Goal: Task Accomplishment & Management: Use online tool/utility

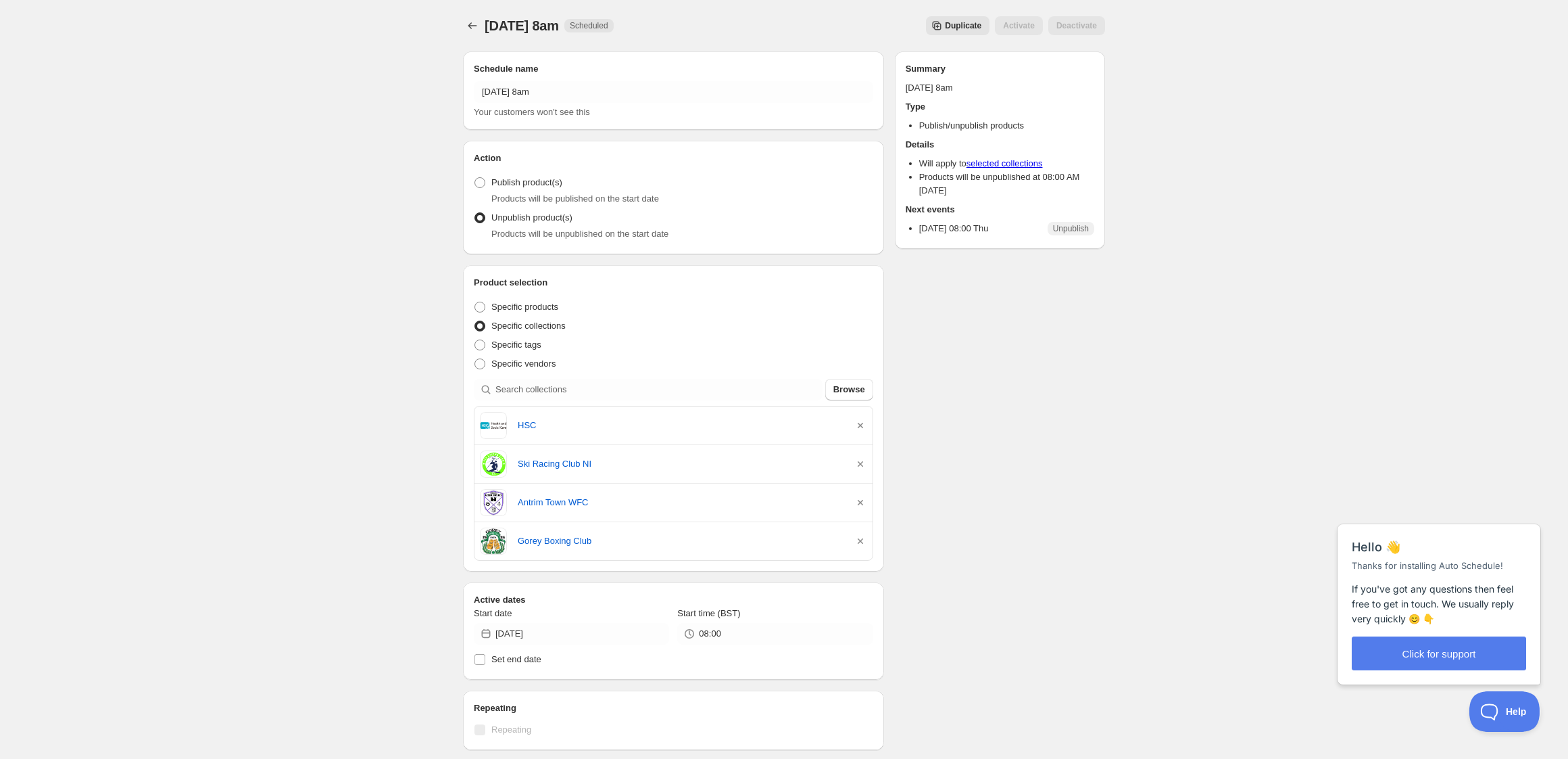
click at [975, 23] on span "Duplicate" at bounding box center [963, 25] width 37 height 11
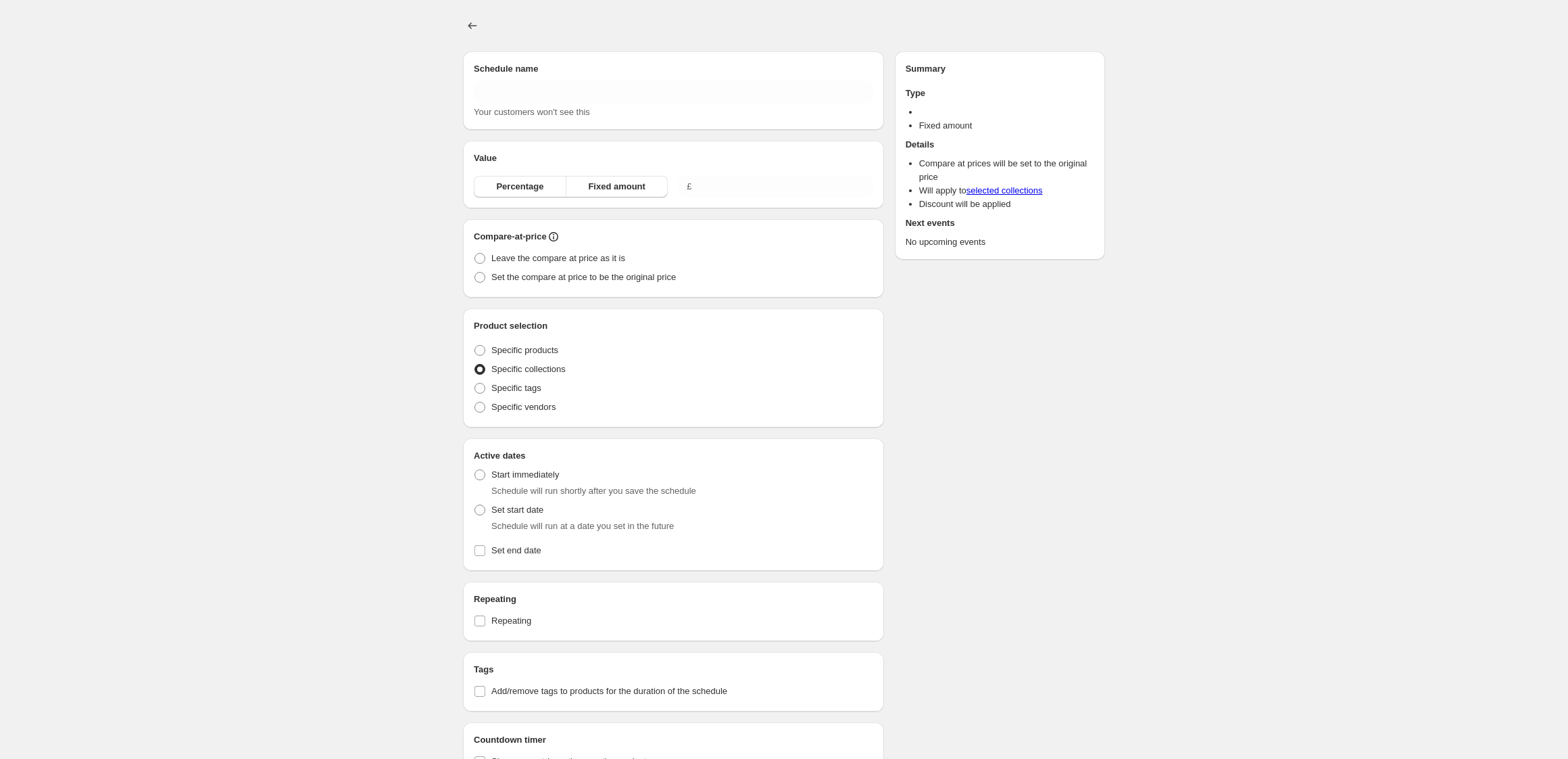
type input "Copy of [DATE] 8am"
radio input "true"
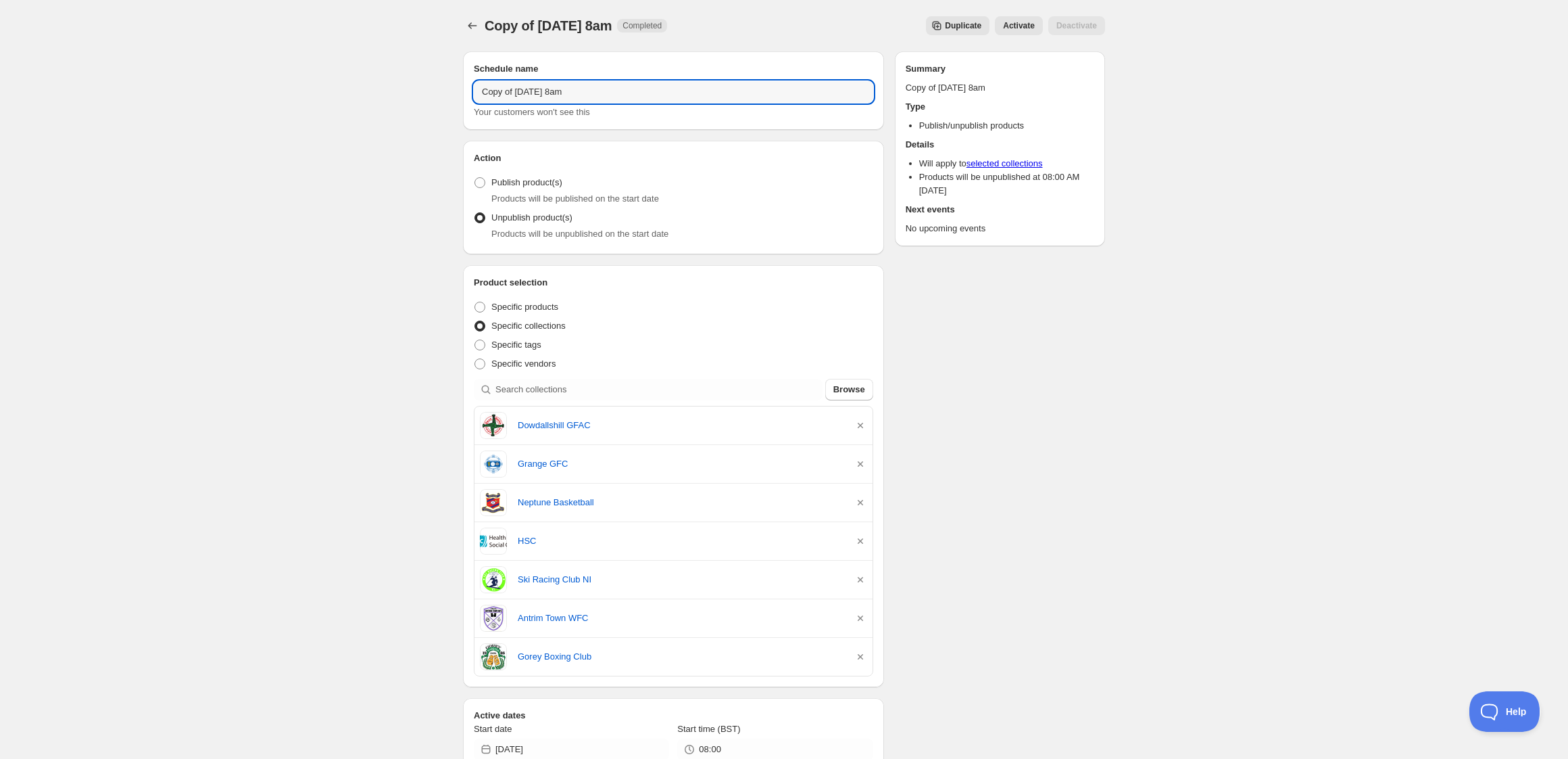
click at [430, 82] on div "Copy of Thursday 16th October @ 8am. This page is ready Copy of Thursday 16th O…" at bounding box center [784, 634] width 1568 height 1269
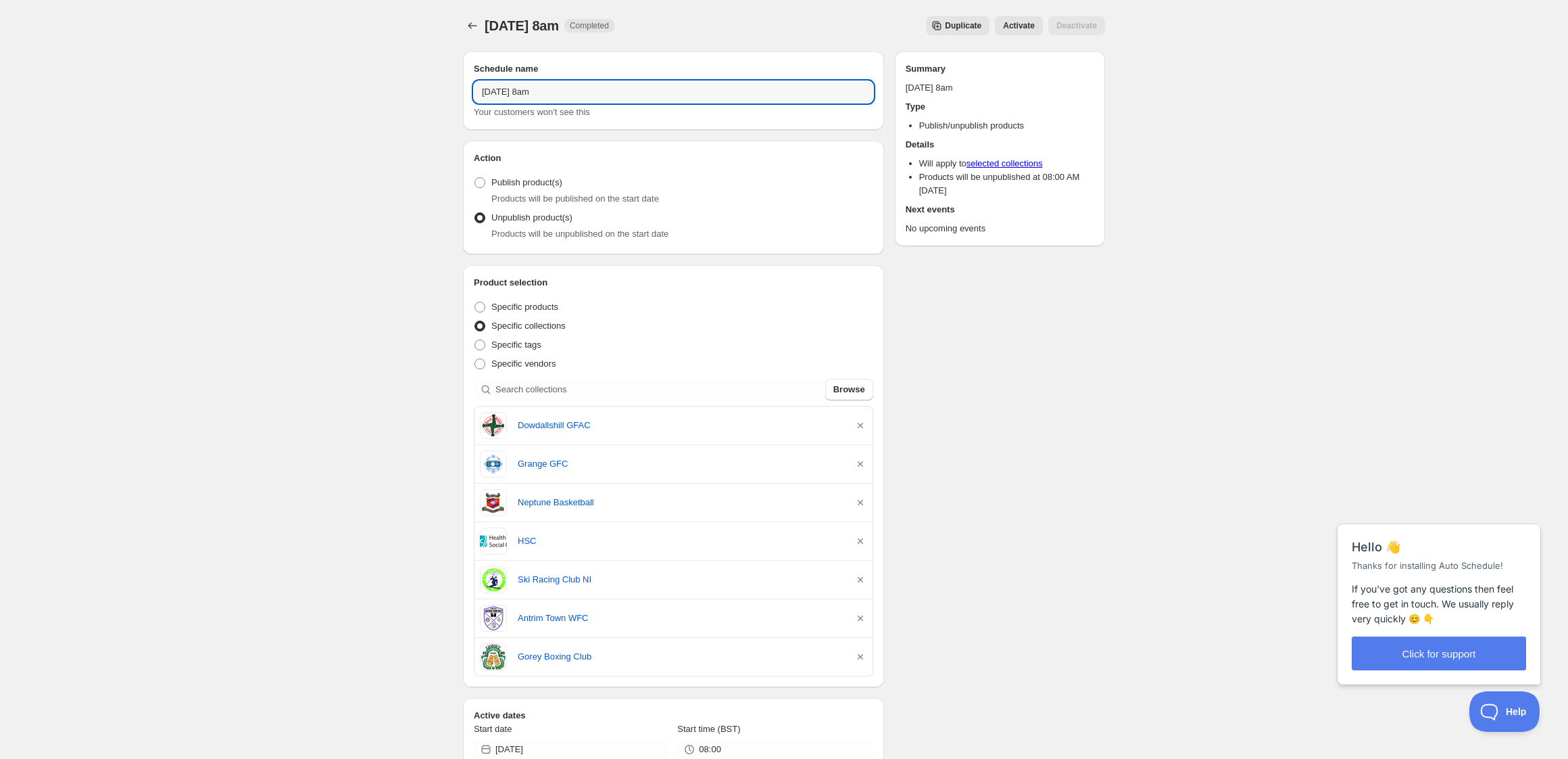
drag, startPoint x: 514, startPoint y: 92, endPoint x: 431, endPoint y: 81, distance: 83.7
click at [431, 81] on div "Thursday 16th October @ 8am. This page is ready Thursday 16th October @ 8am Com…" at bounding box center [784, 634] width 1568 height 1269
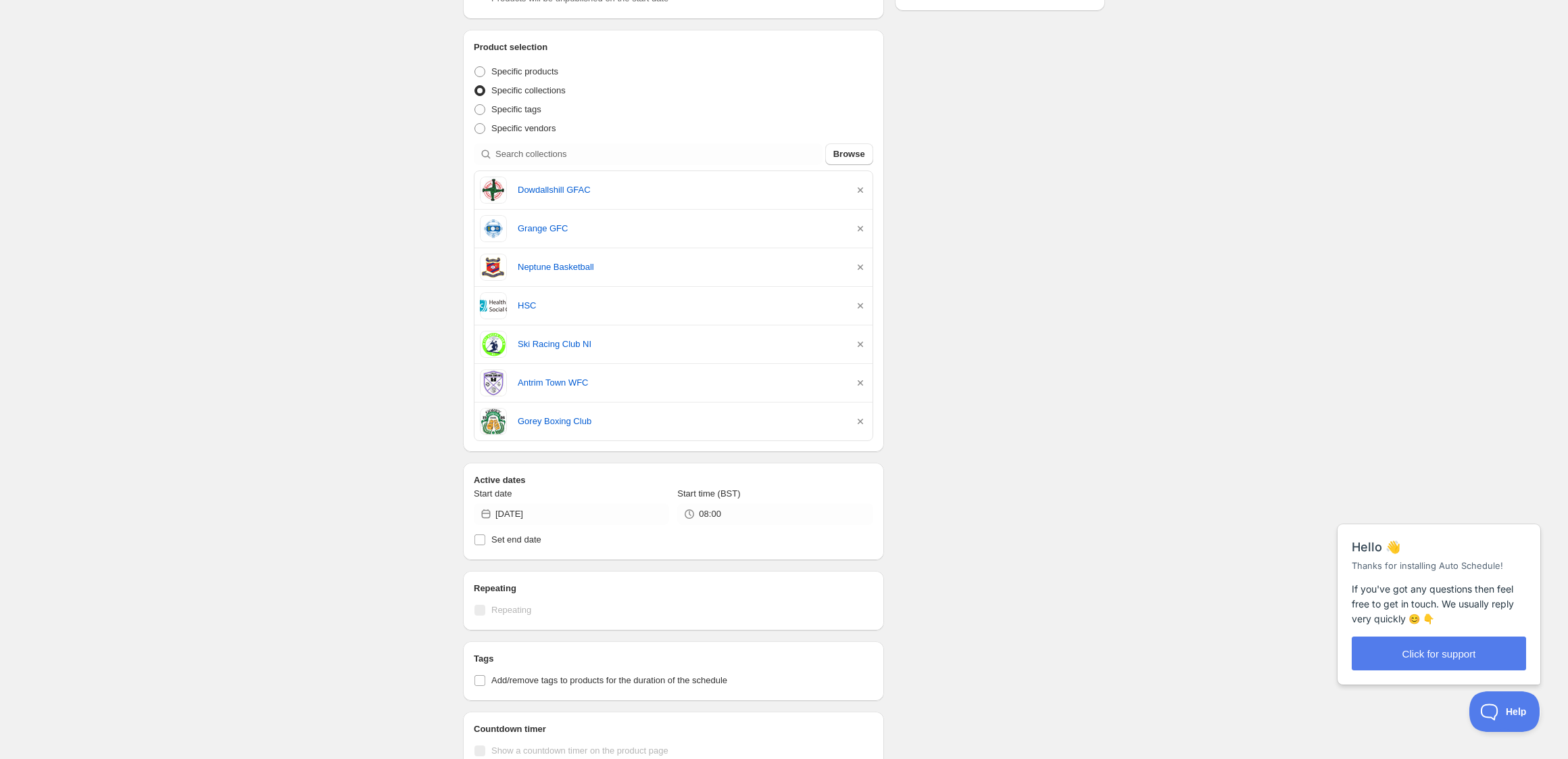
scroll to position [314, 0]
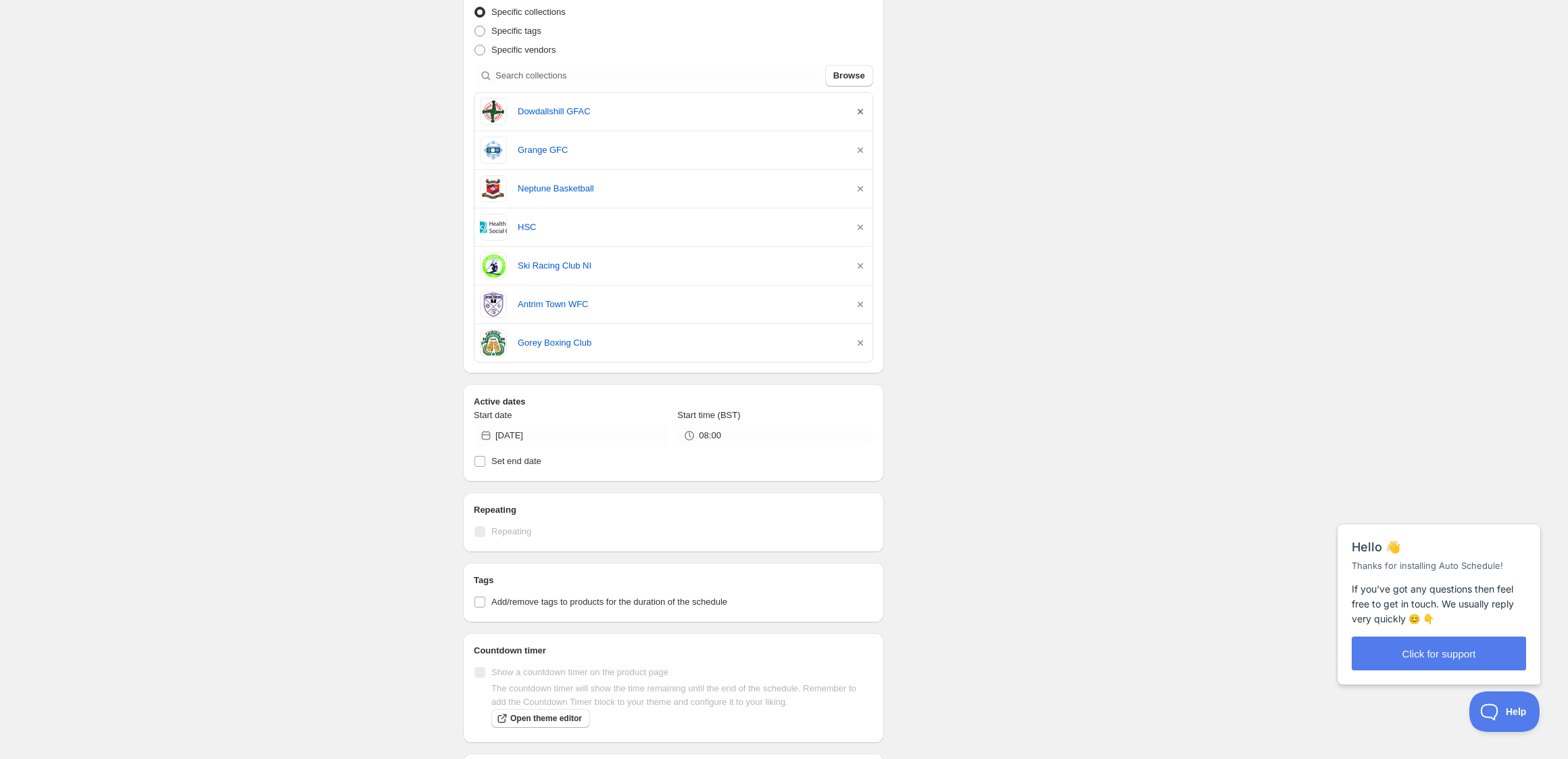
type input "[DATE] 8am"
click at [861, 109] on icon "button" at bounding box center [860, 111] width 13 height 13
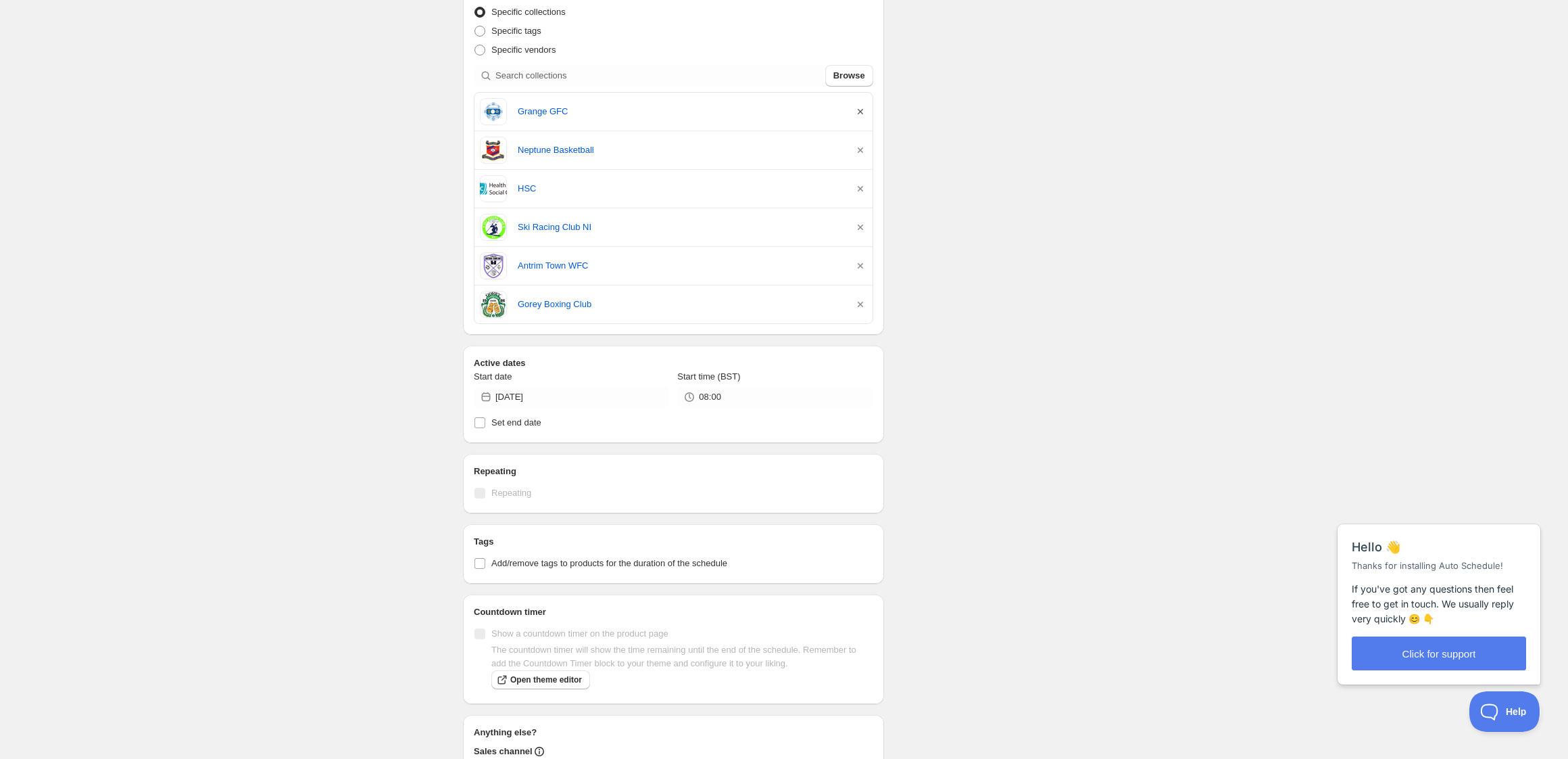
click at [861, 109] on icon "button" at bounding box center [860, 111] width 13 height 13
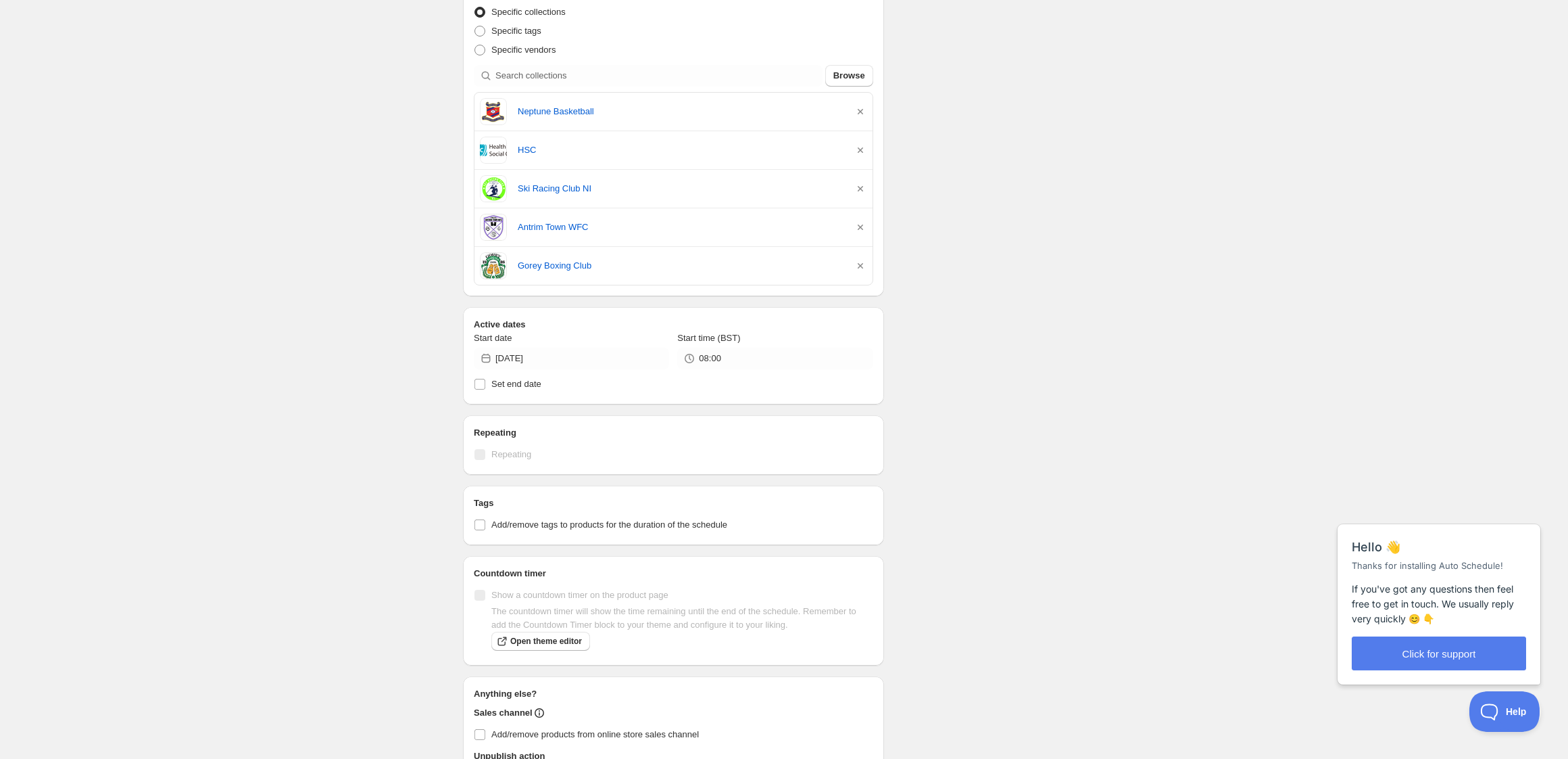
click at [861, 109] on icon "button" at bounding box center [860, 111] width 13 height 13
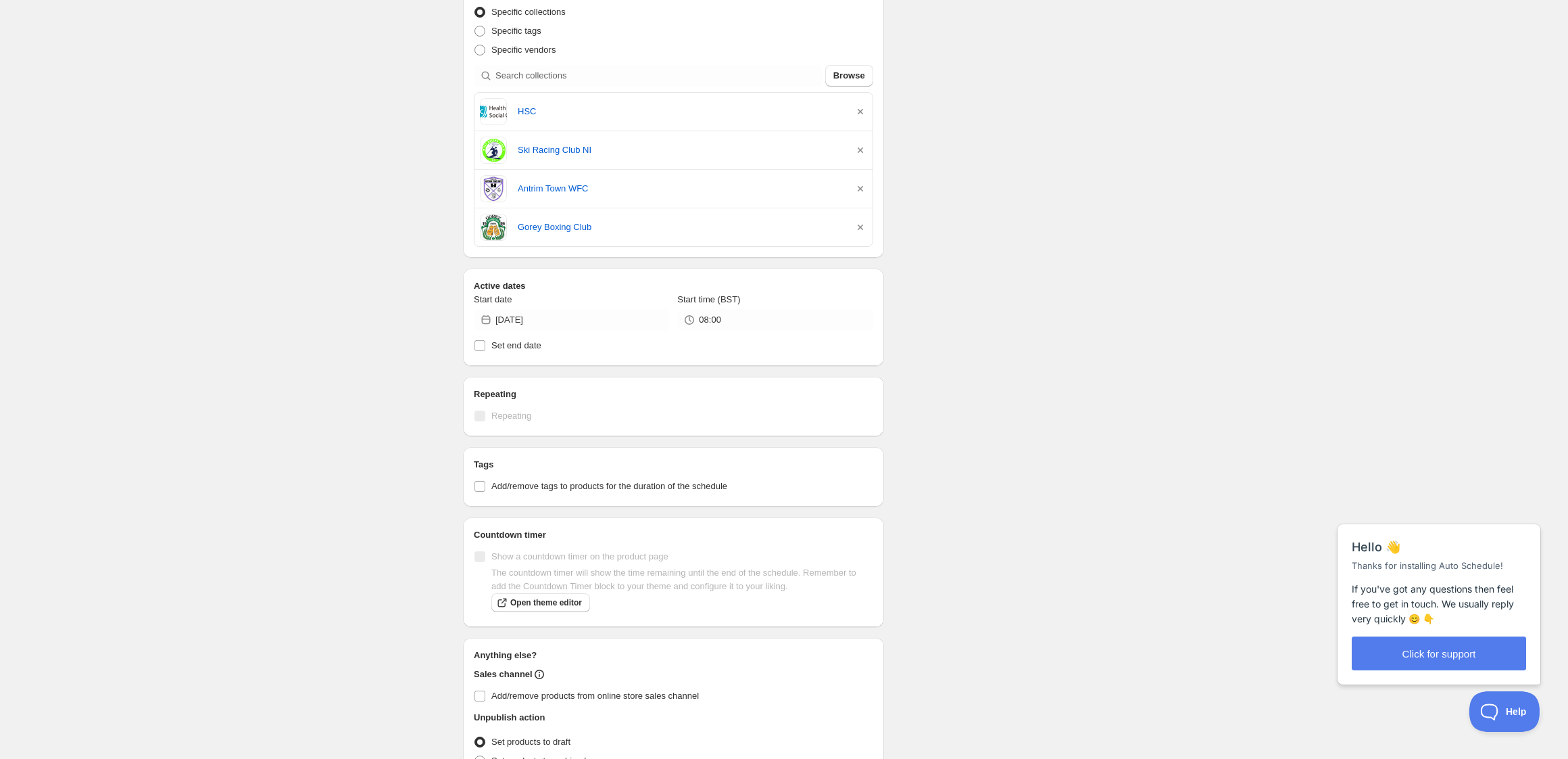
click at [861, 109] on icon "button" at bounding box center [860, 111] width 13 height 13
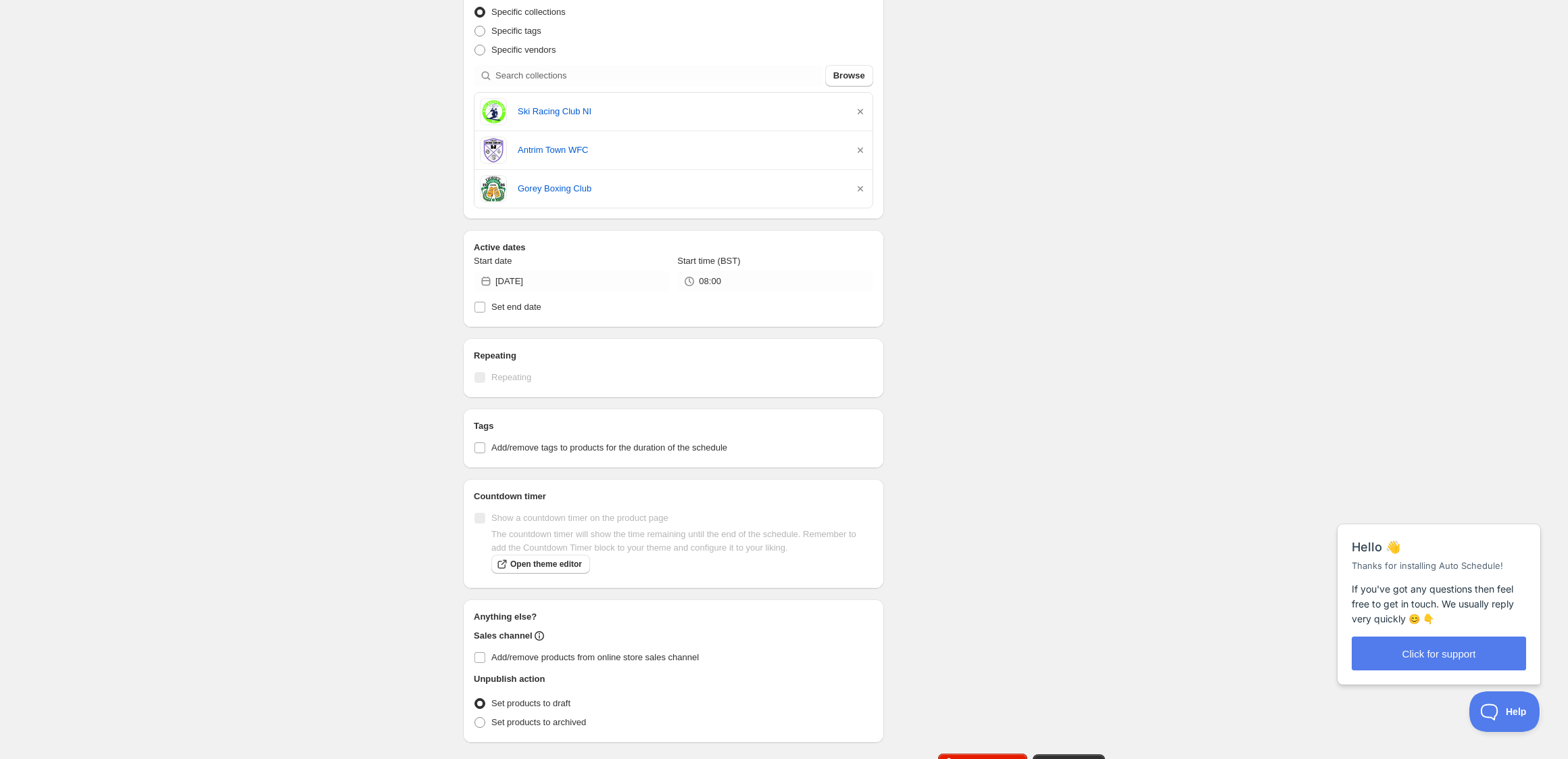
click at [861, 109] on icon "button" at bounding box center [860, 111] width 13 height 13
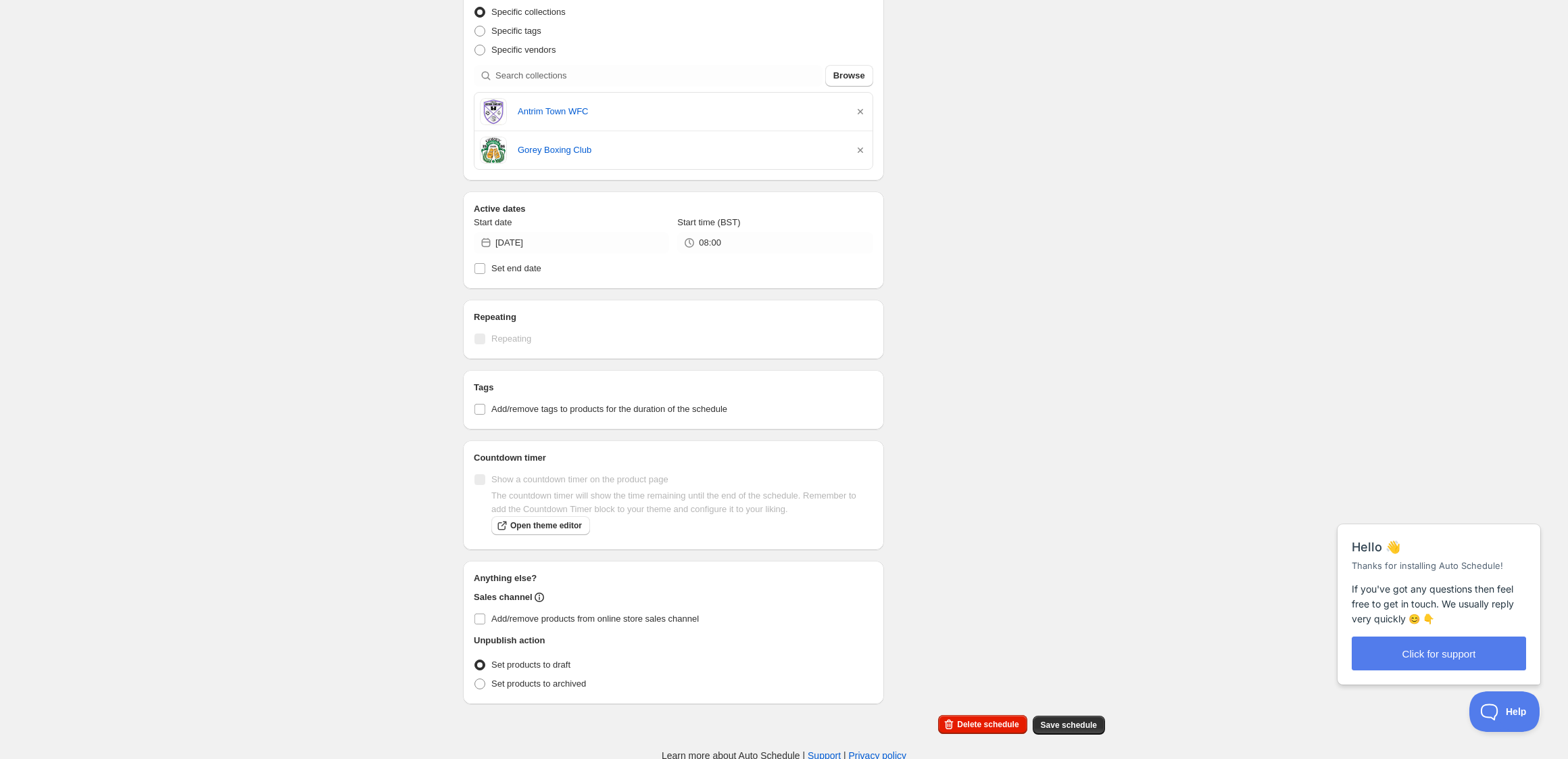
click at [861, 109] on icon "button" at bounding box center [860, 111] width 13 height 13
drag, startPoint x: 860, startPoint y: 144, endPoint x: 828, endPoint y: 153, distance: 33.2
click at [860, 144] on icon "button" at bounding box center [860, 147] width 13 height 13
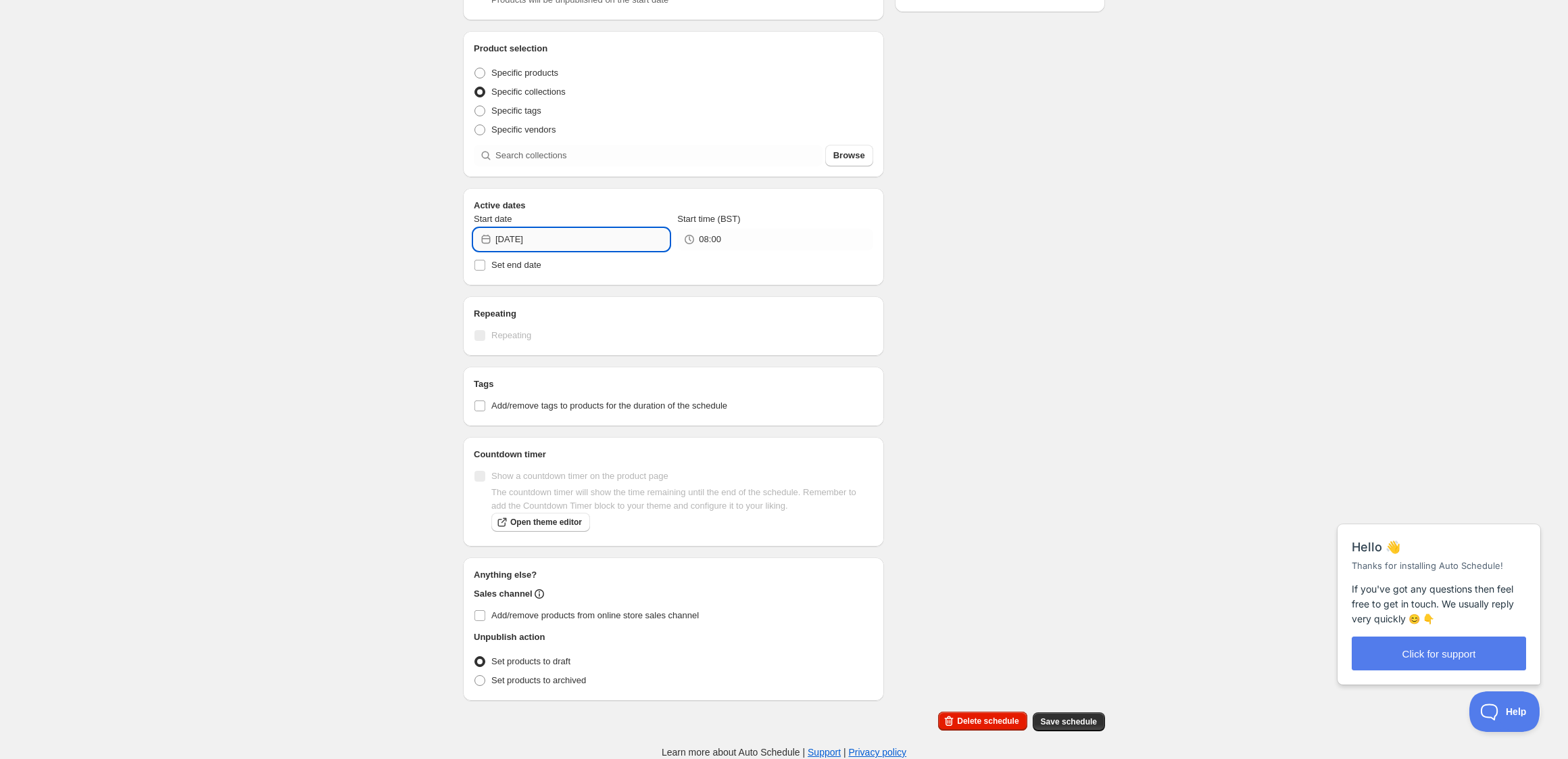
click at [593, 240] on input "[DATE]" at bounding box center [582, 239] width 174 height 22
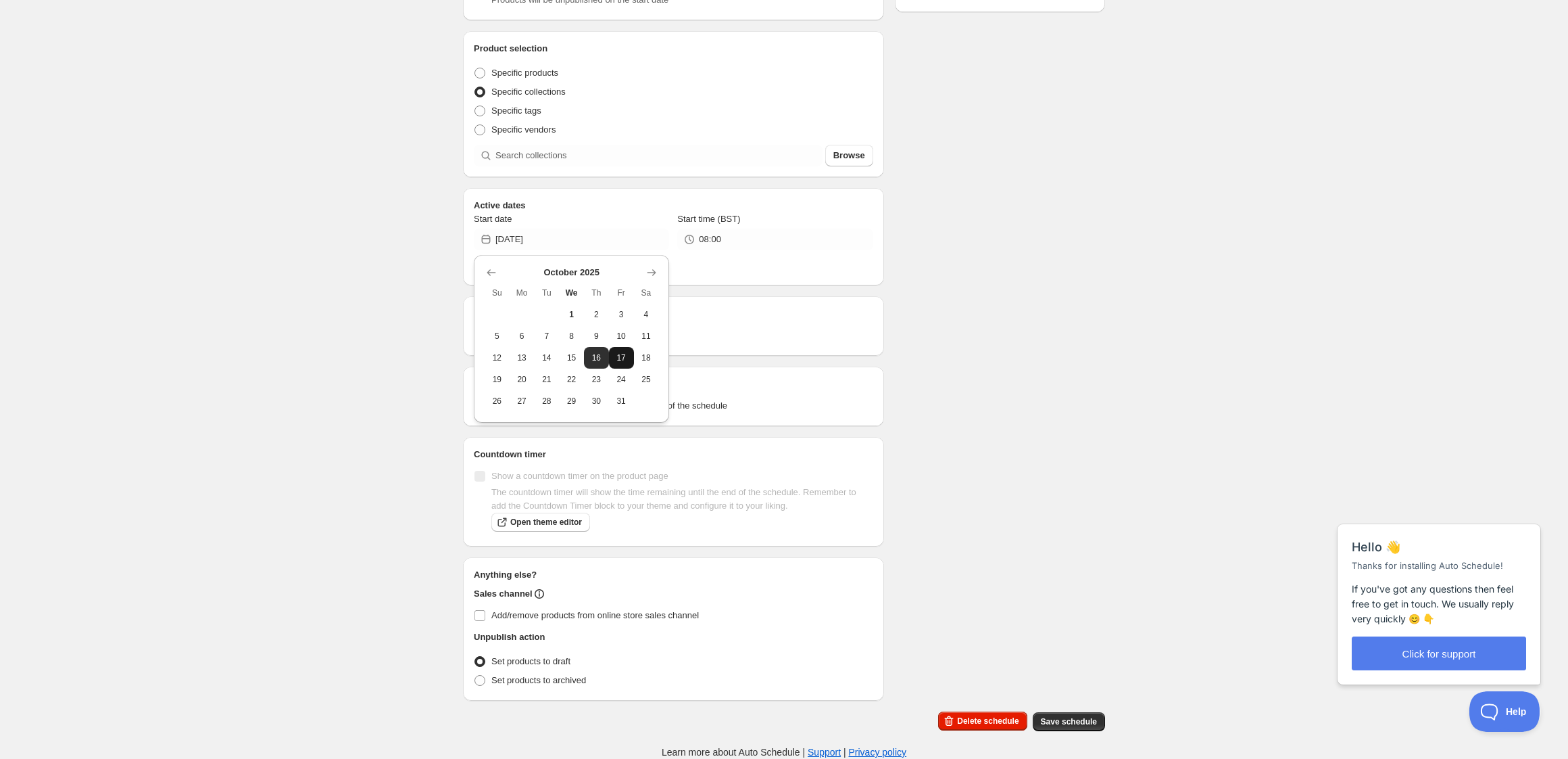
click at [626, 357] on span "17" at bounding box center [621, 357] width 14 height 11
type input "[DATE]"
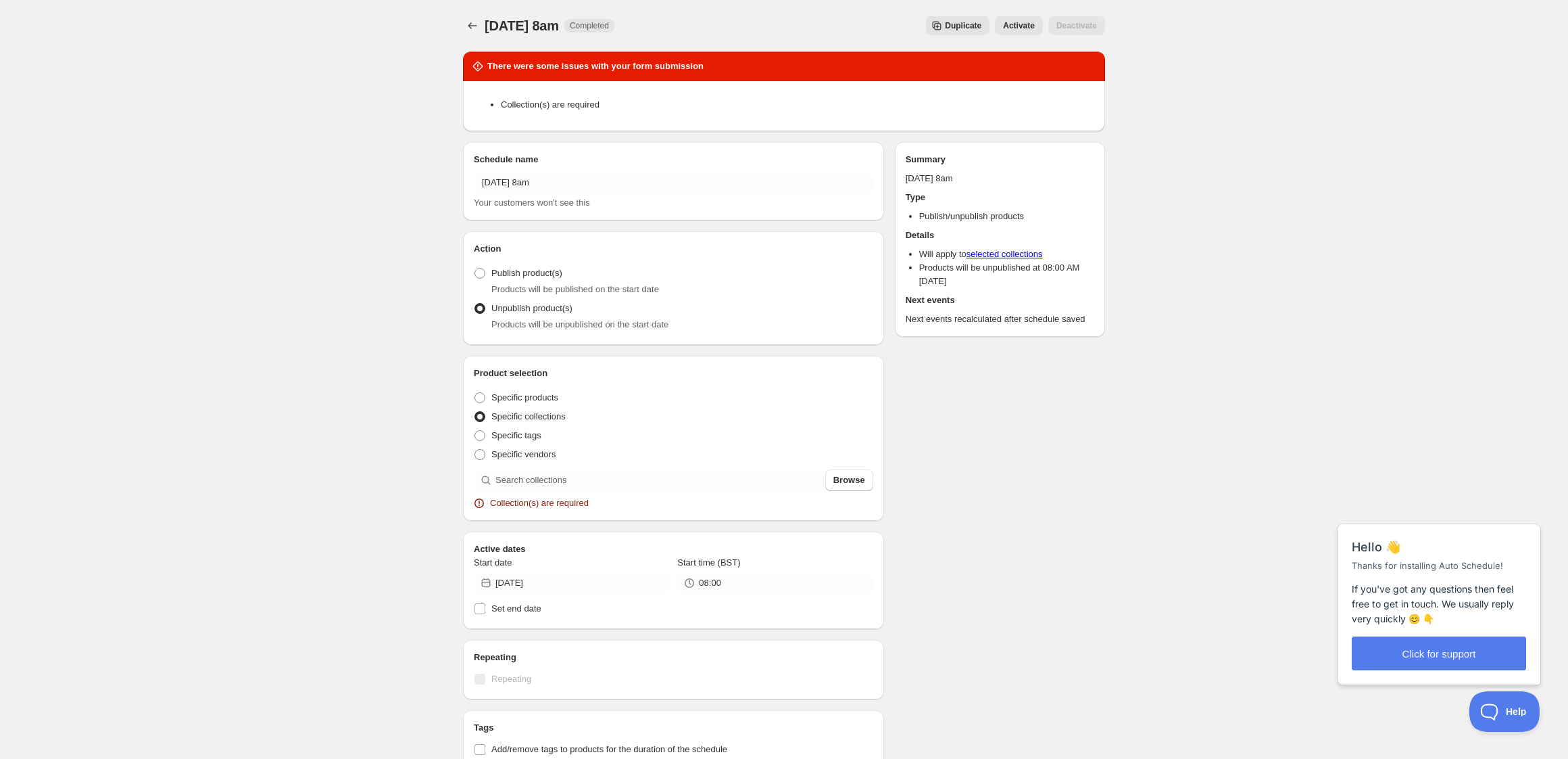
scroll to position [0, 0]
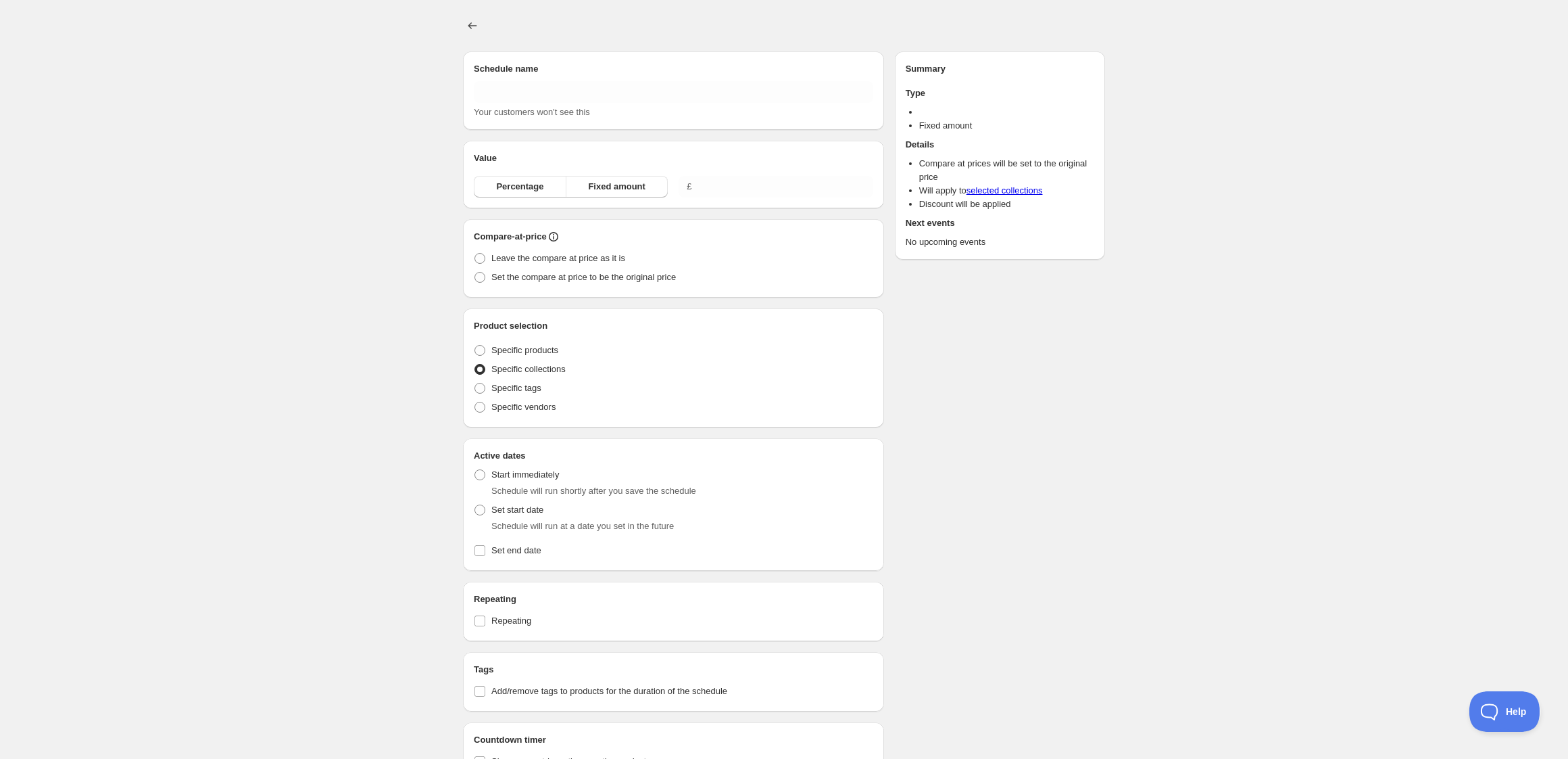
type input "Copy of [DATE] 8am"
radio input "true"
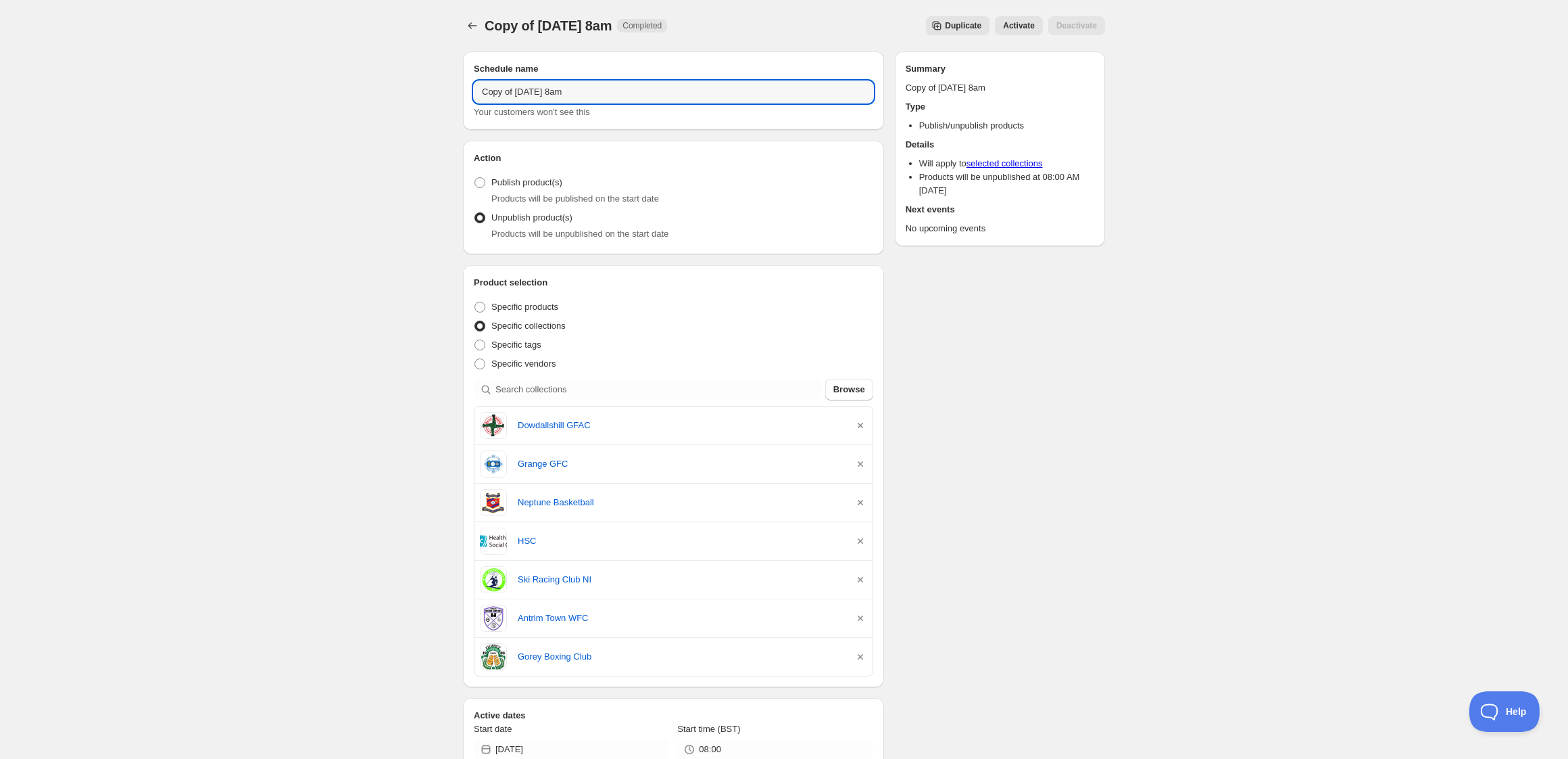
drag, startPoint x: 554, startPoint y: 92, endPoint x: 435, endPoint y: 83, distance: 119.3
click at [435, 83] on div "Copy of [DATE] 8am. This page is ready Copy of [DATE] 8am Completed Duplicate A…" at bounding box center [784, 634] width 1568 height 1269
type input "[DATE] 8am"
click at [861, 426] on icon "button" at bounding box center [860, 425] width 13 height 13
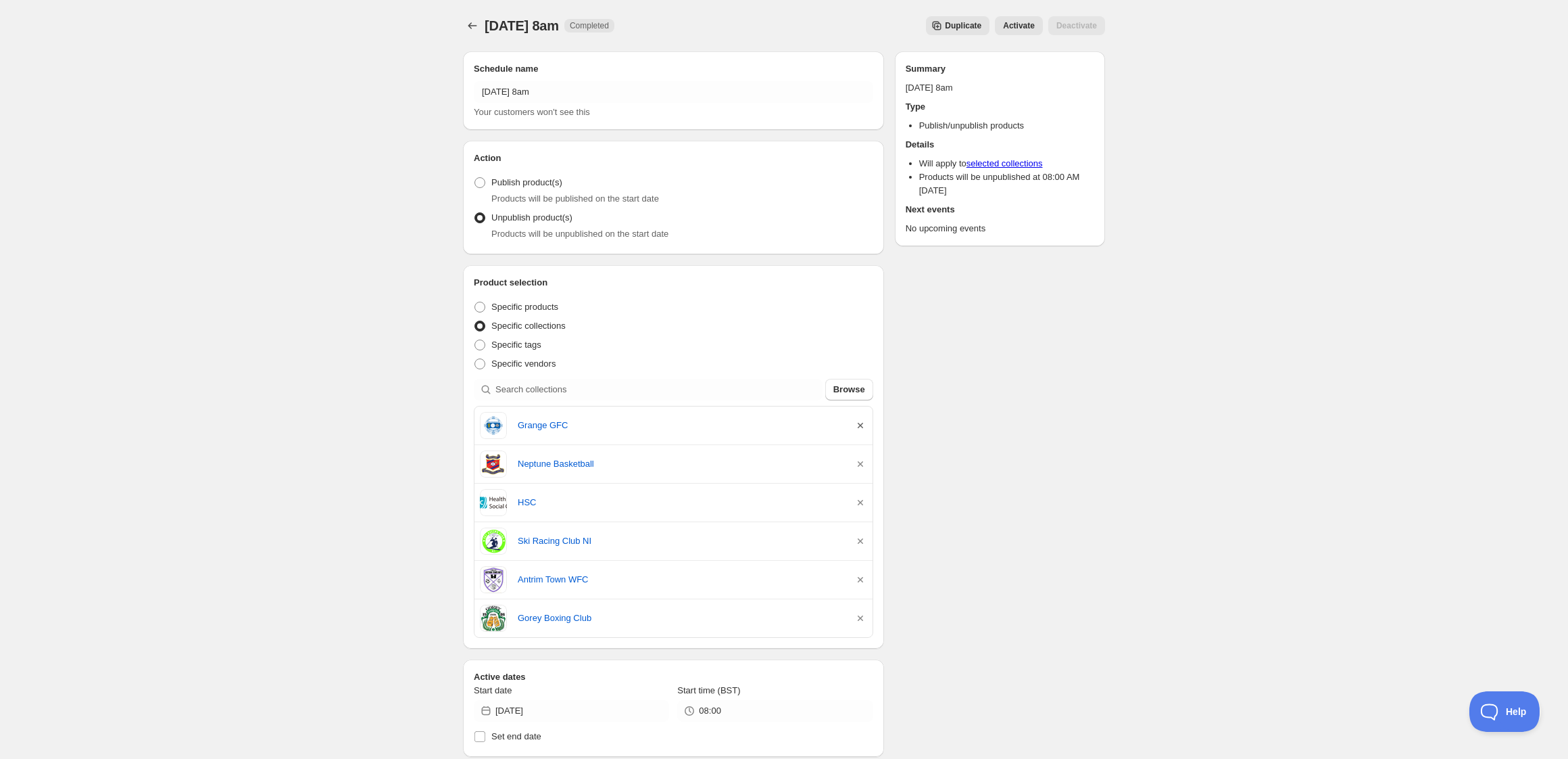
click at [861, 426] on icon "button" at bounding box center [860, 425] width 13 height 13
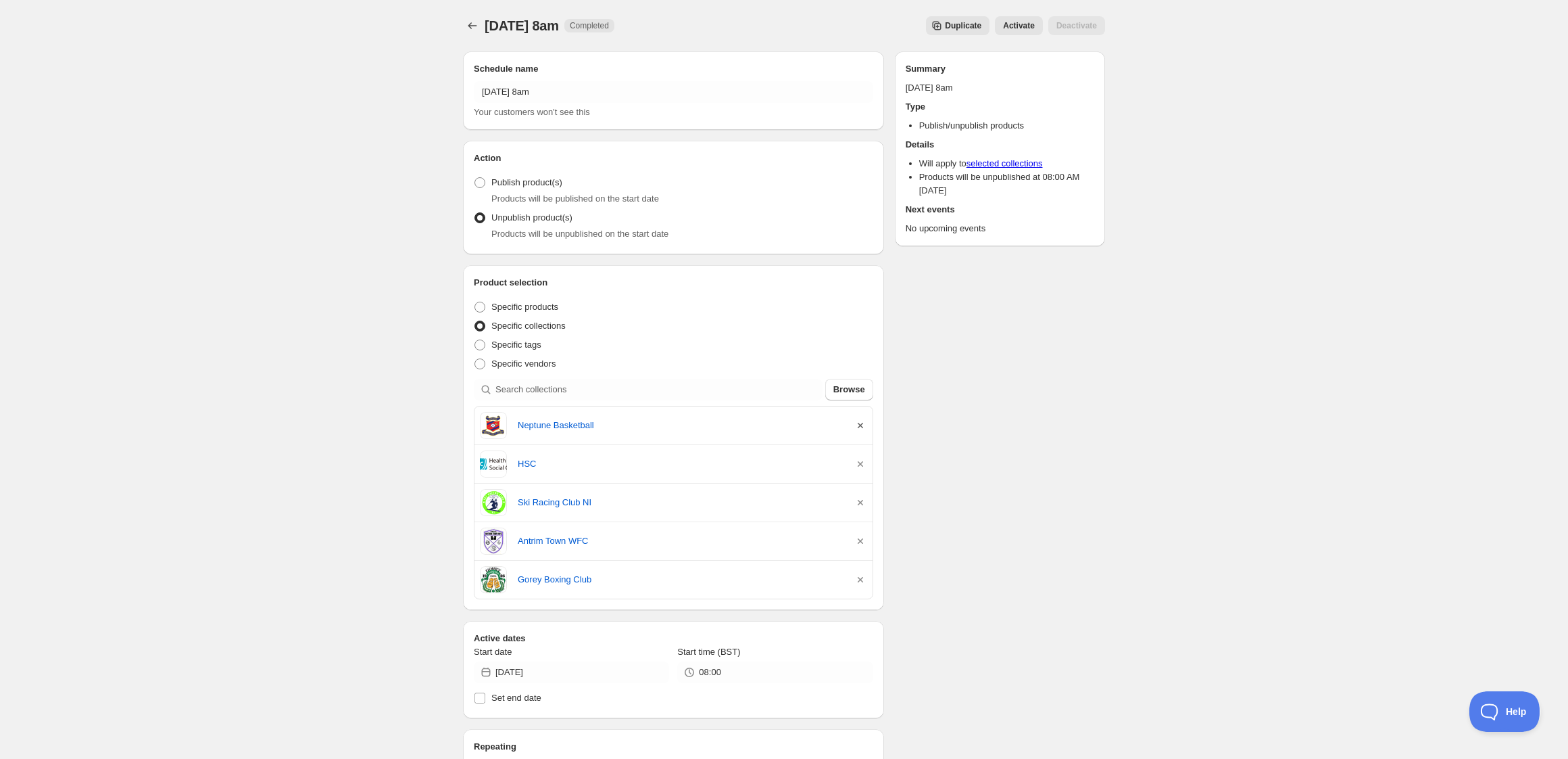
click at [861, 426] on icon "button" at bounding box center [860, 425] width 13 height 13
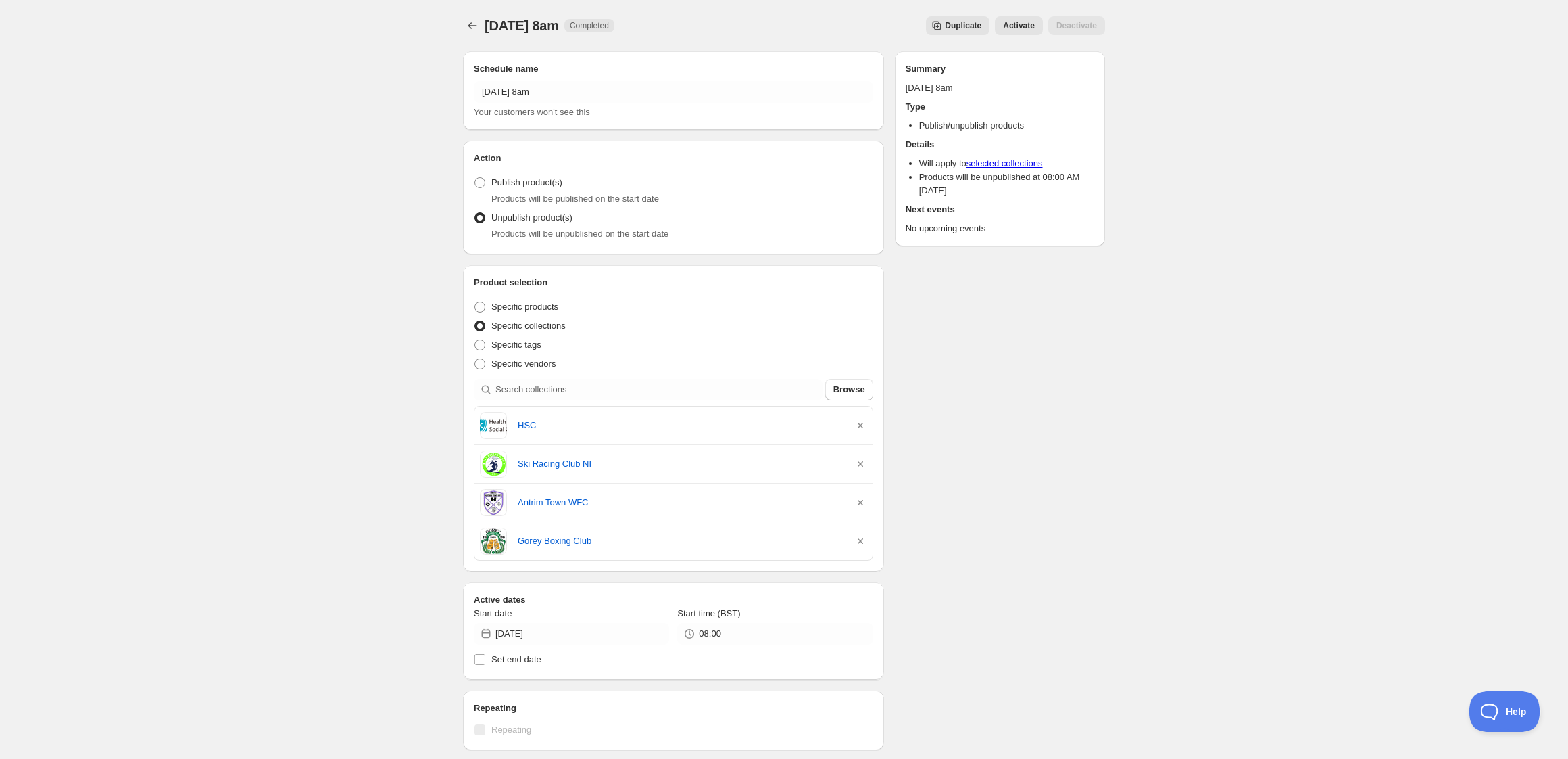
click at [861, 426] on icon "button" at bounding box center [860, 425] width 13 height 13
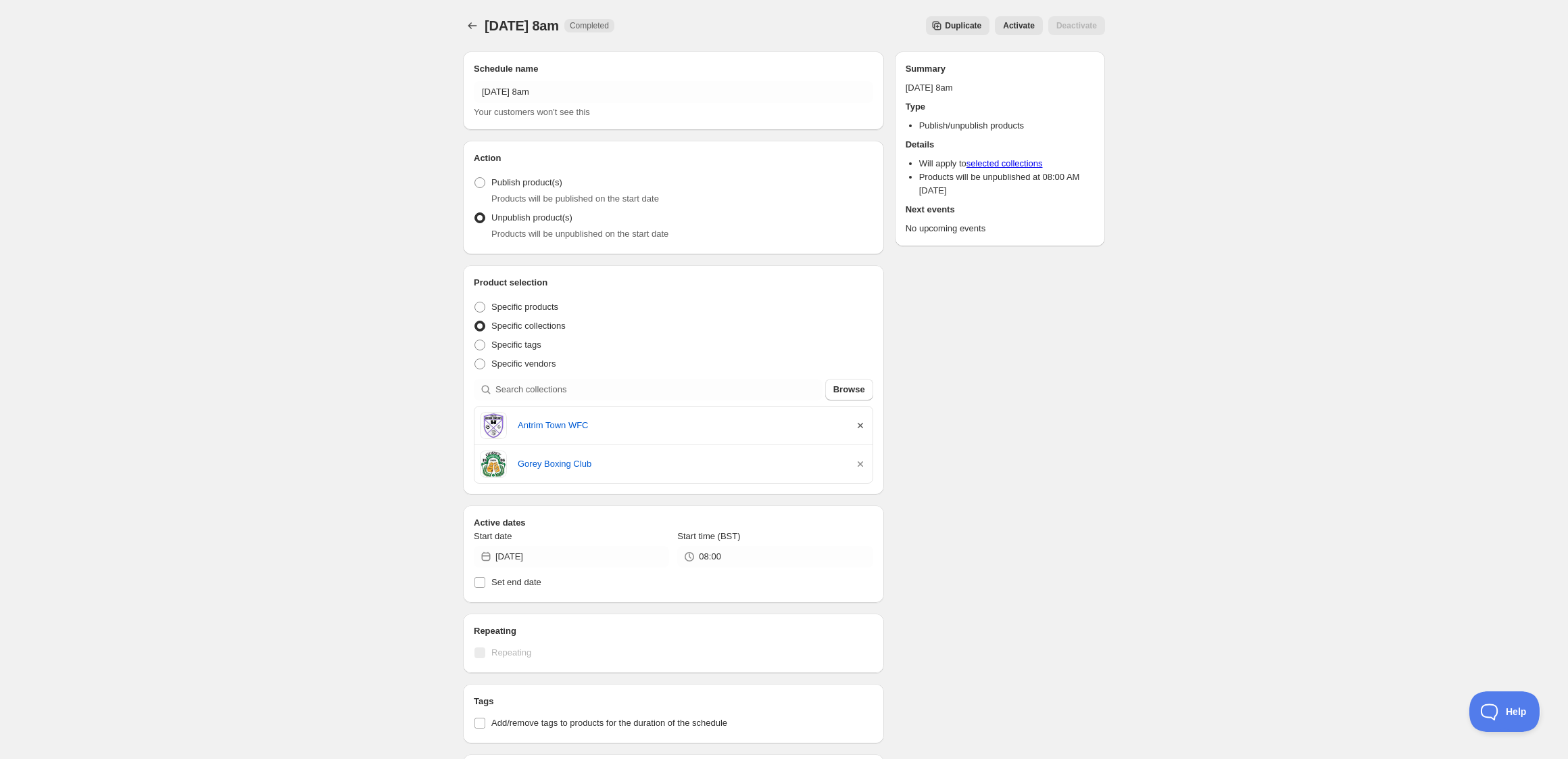
click at [861, 426] on icon "button" at bounding box center [861, 426] width 6 height 6
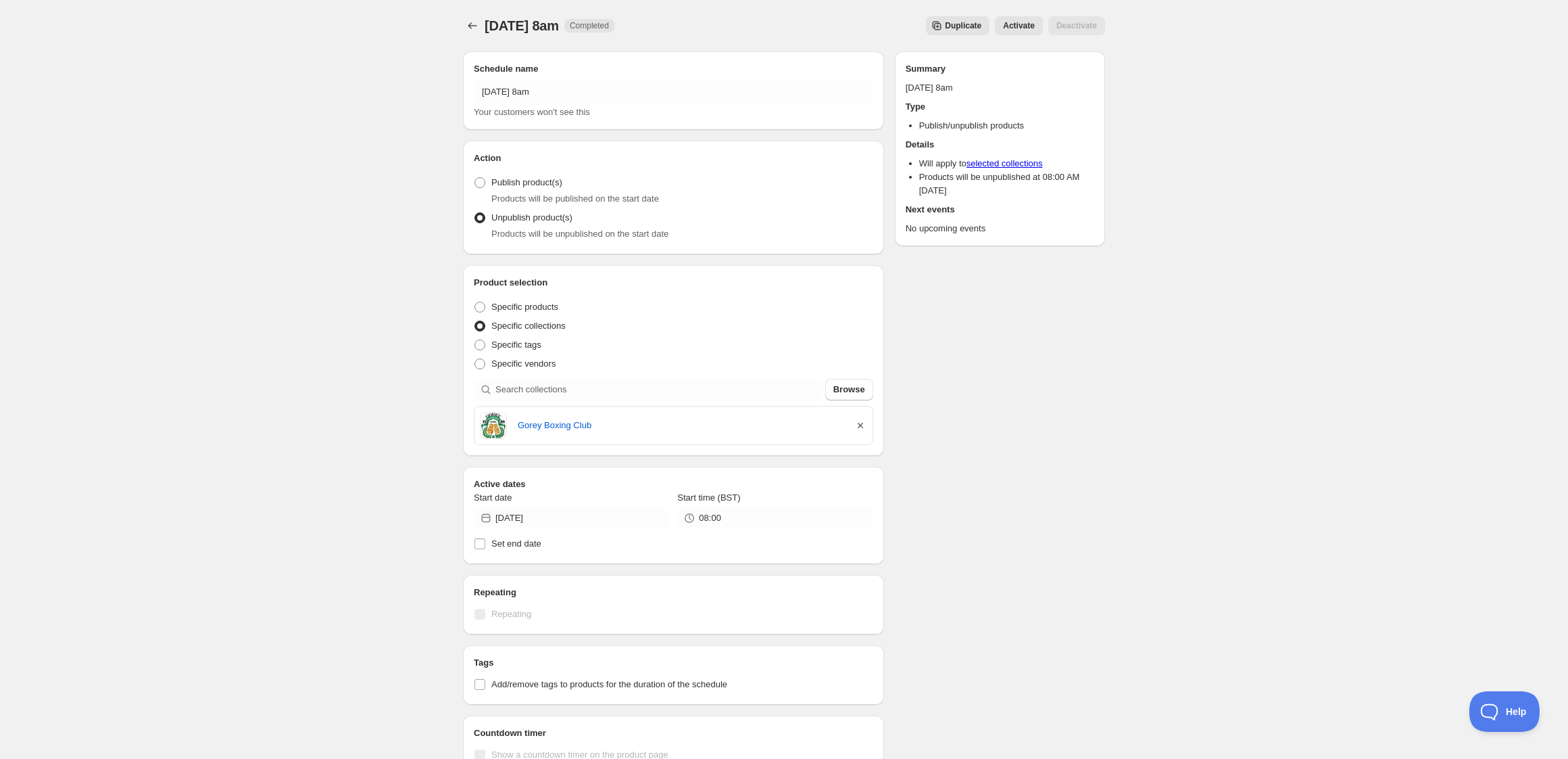
click at [861, 426] on icon "button" at bounding box center [861, 426] width 6 height 6
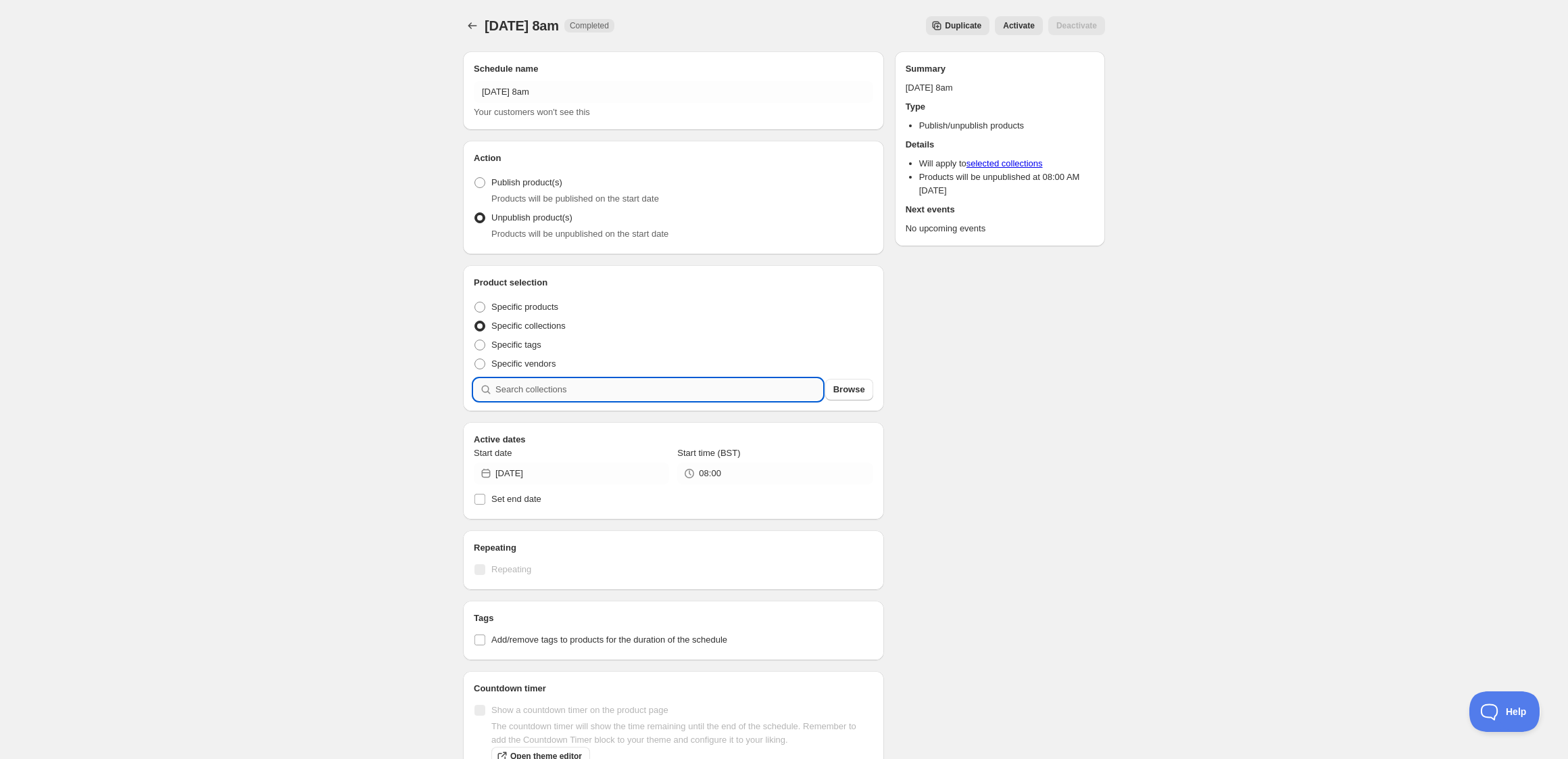
click at [664, 388] on input "search" at bounding box center [659, 389] width 327 height 22
type input "t"
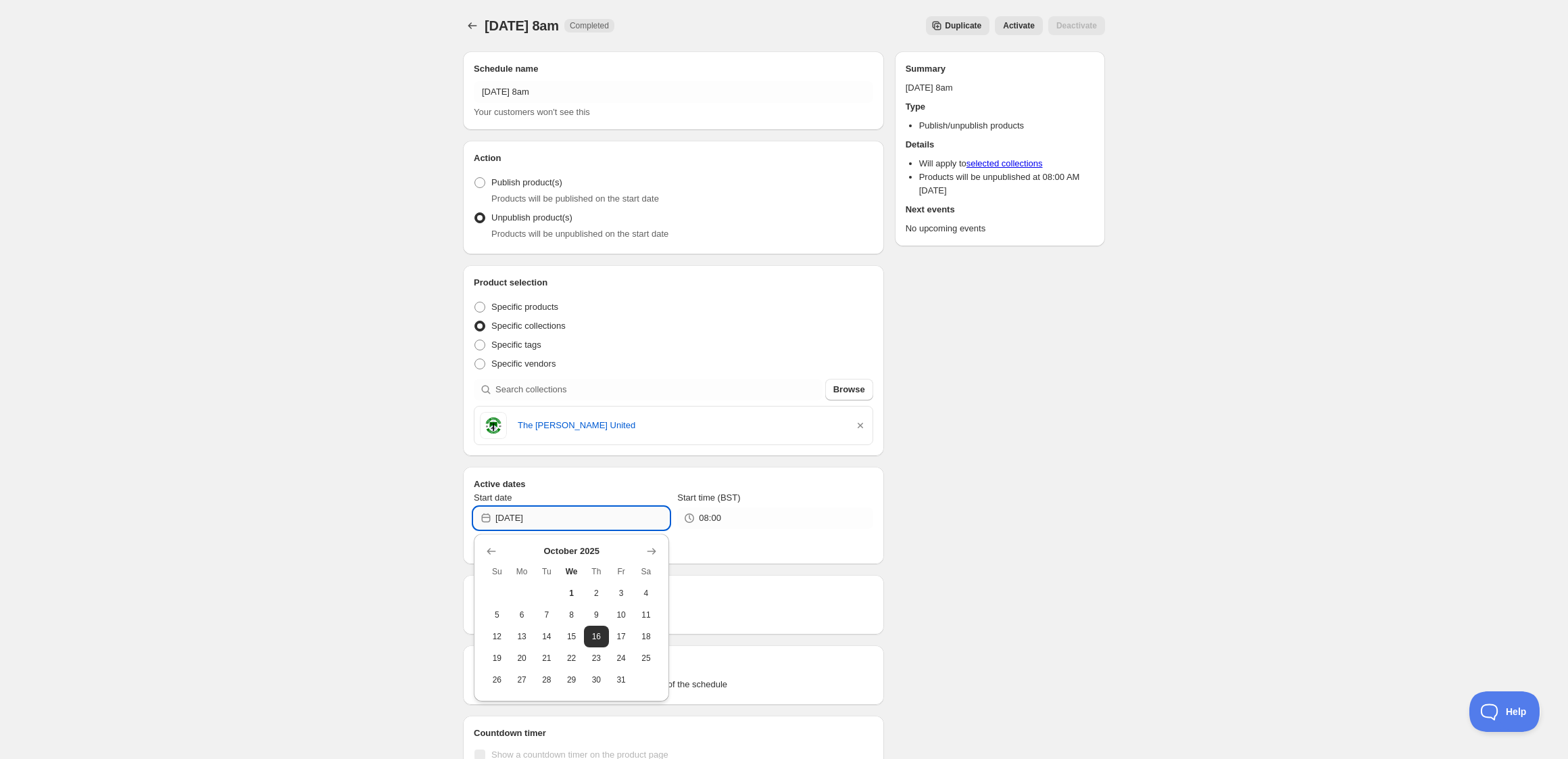
click at [573, 522] on input "[DATE]" at bounding box center [582, 518] width 174 height 22
click at [621, 638] on span "17" at bounding box center [621, 636] width 14 height 11
type input "[DATE]"
